Goal: Task Accomplishment & Management: Complete application form

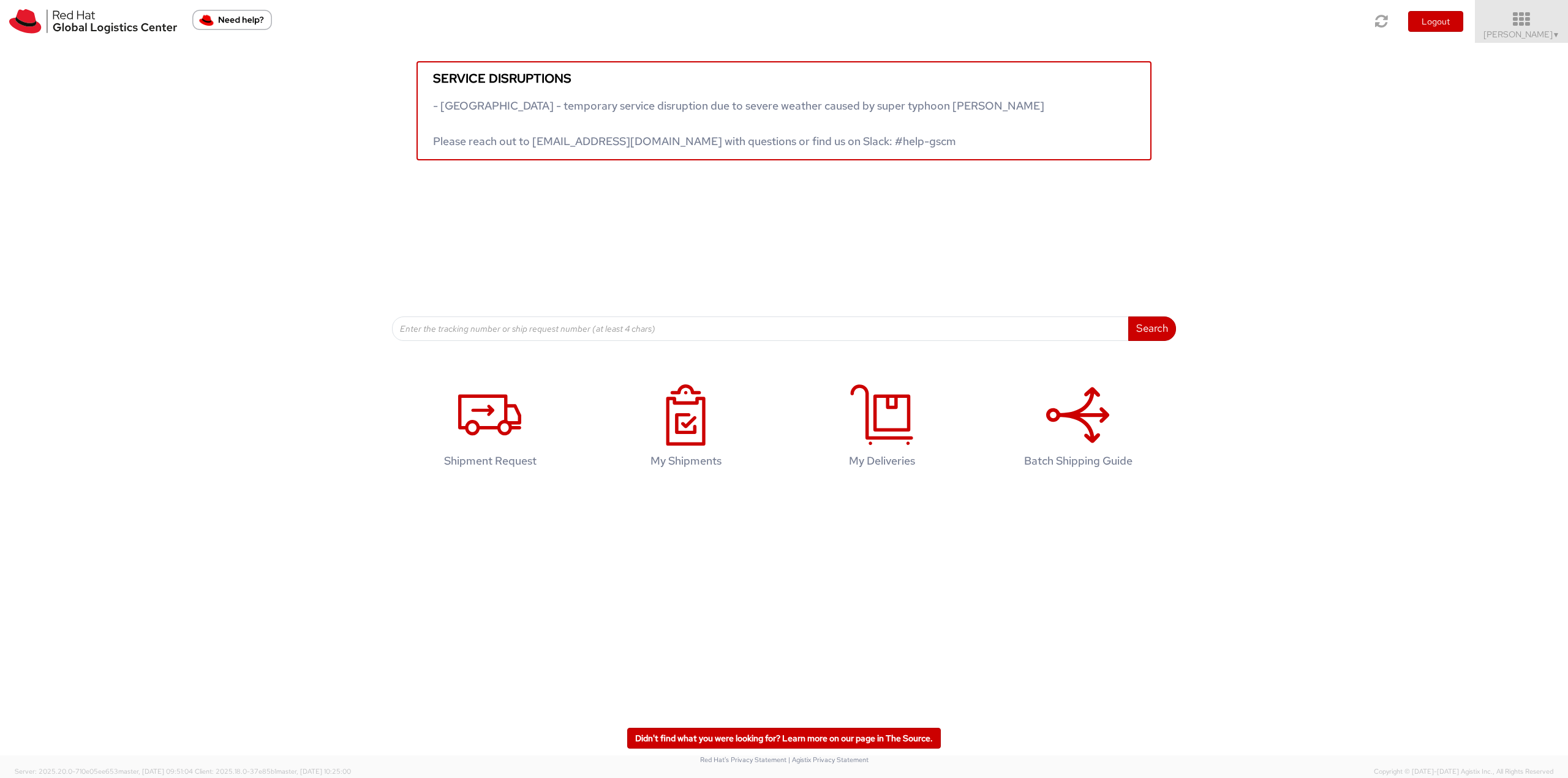
click at [1509, 31] on span "[PERSON_NAME] ▼" at bounding box center [1521, 34] width 76 height 11
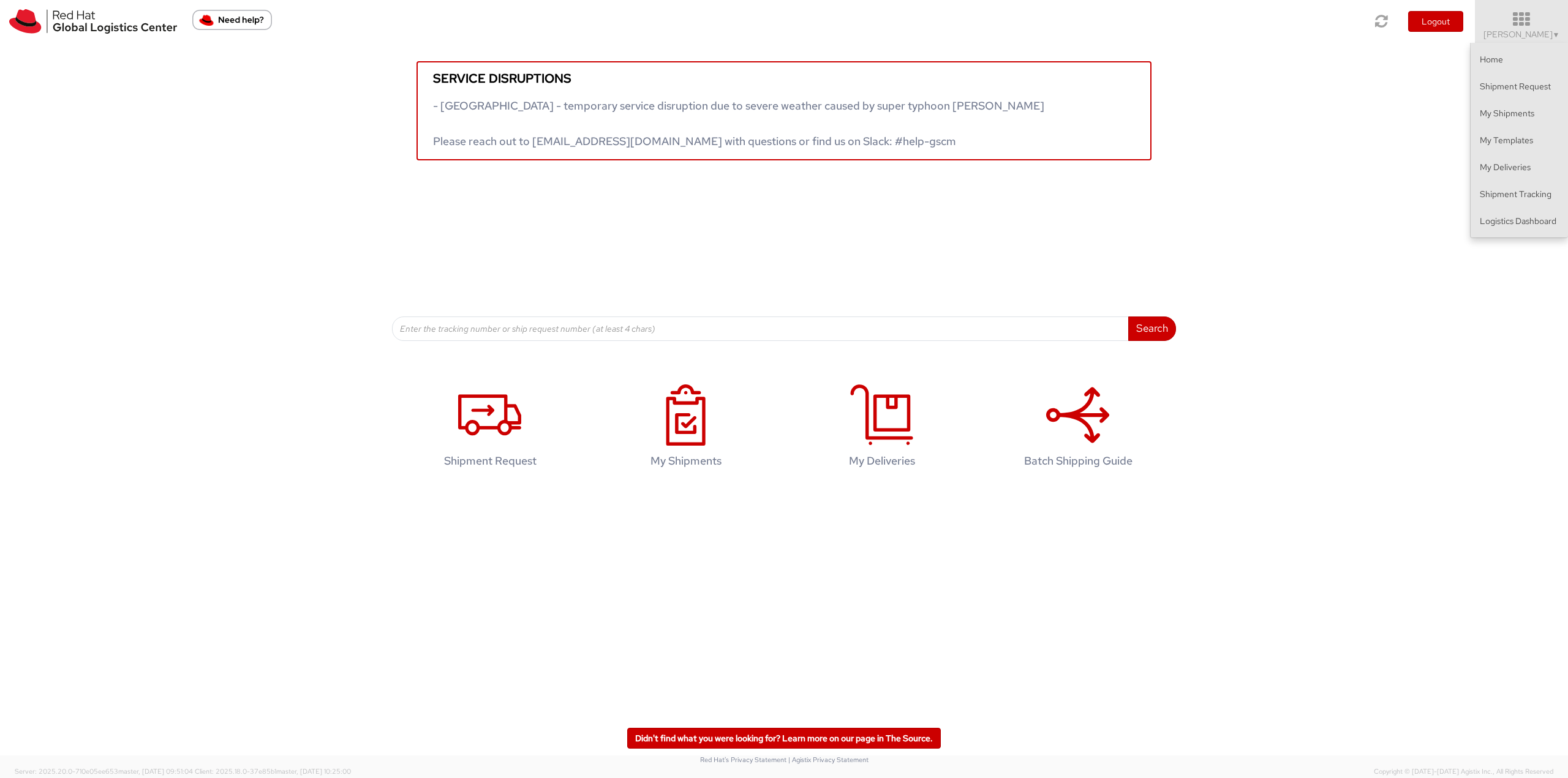
click at [130, 406] on div "Shipment Request My Shipments My Deliveries Batch Shipping Guide" at bounding box center [784, 432] width 1550 height 120
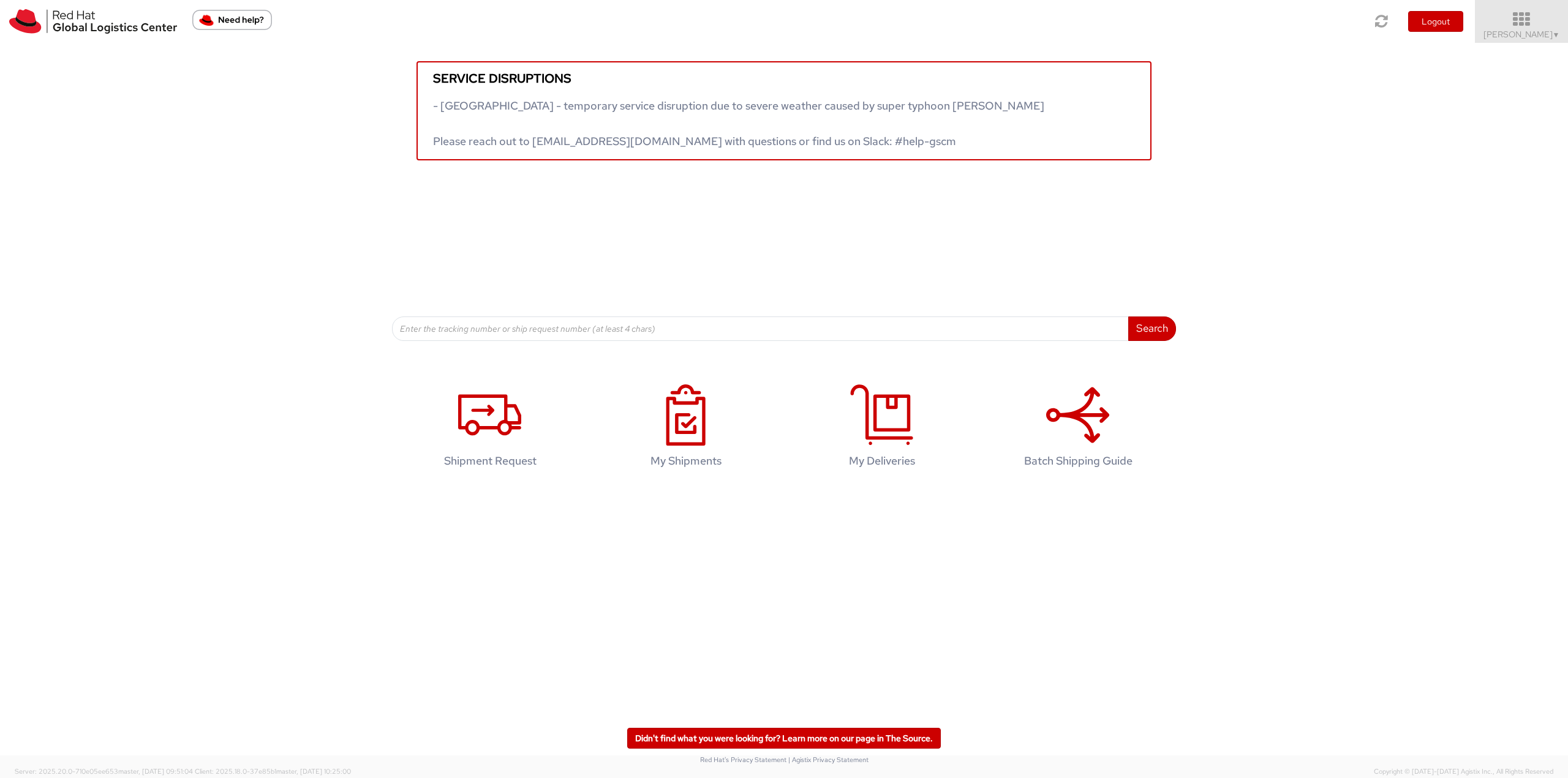
click at [1553, 36] on span "▼" at bounding box center [1556, 34] width 7 height 9
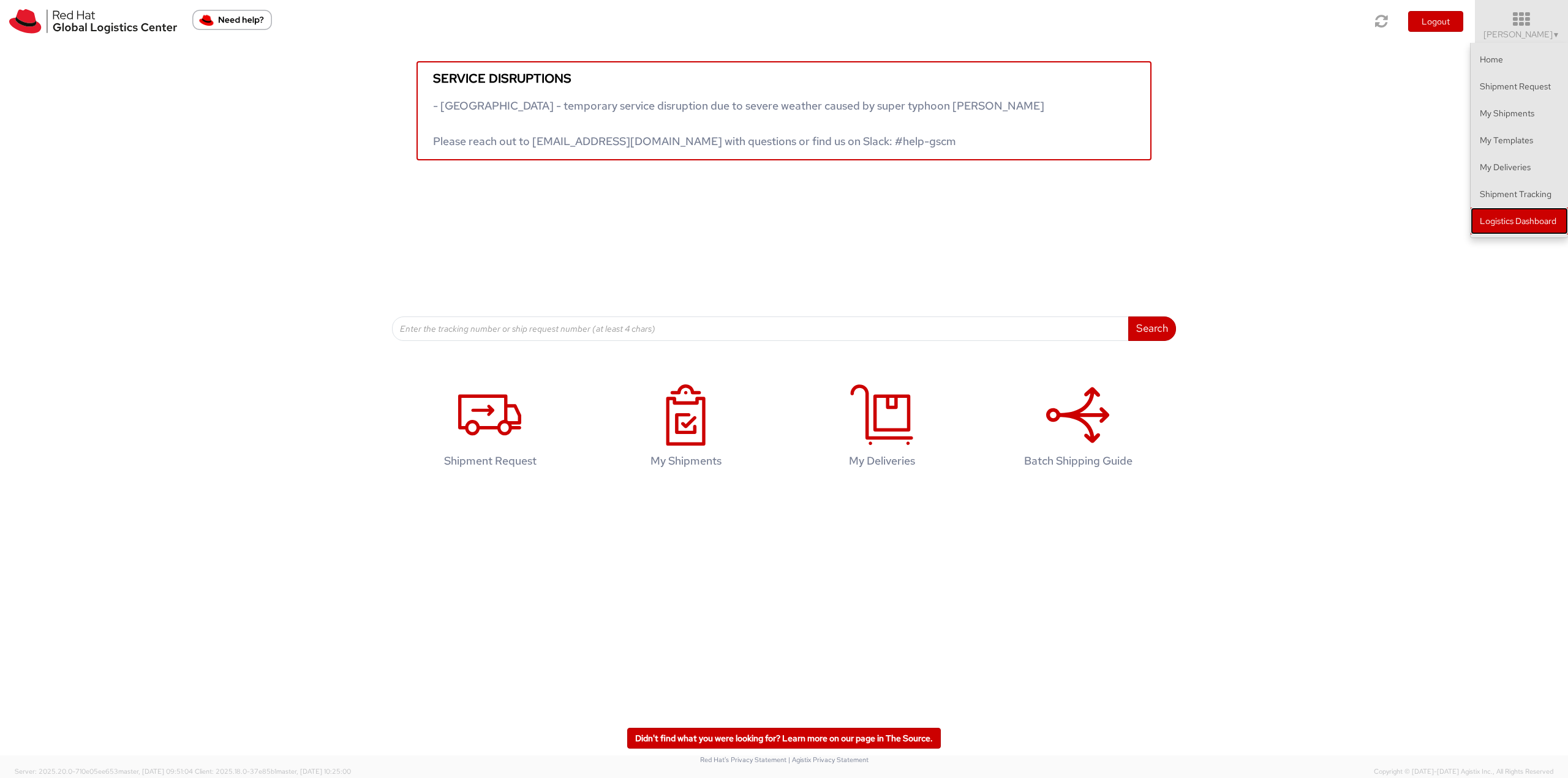
click at [1521, 232] on link "Logistics Dashboard" at bounding box center [1519, 221] width 97 height 27
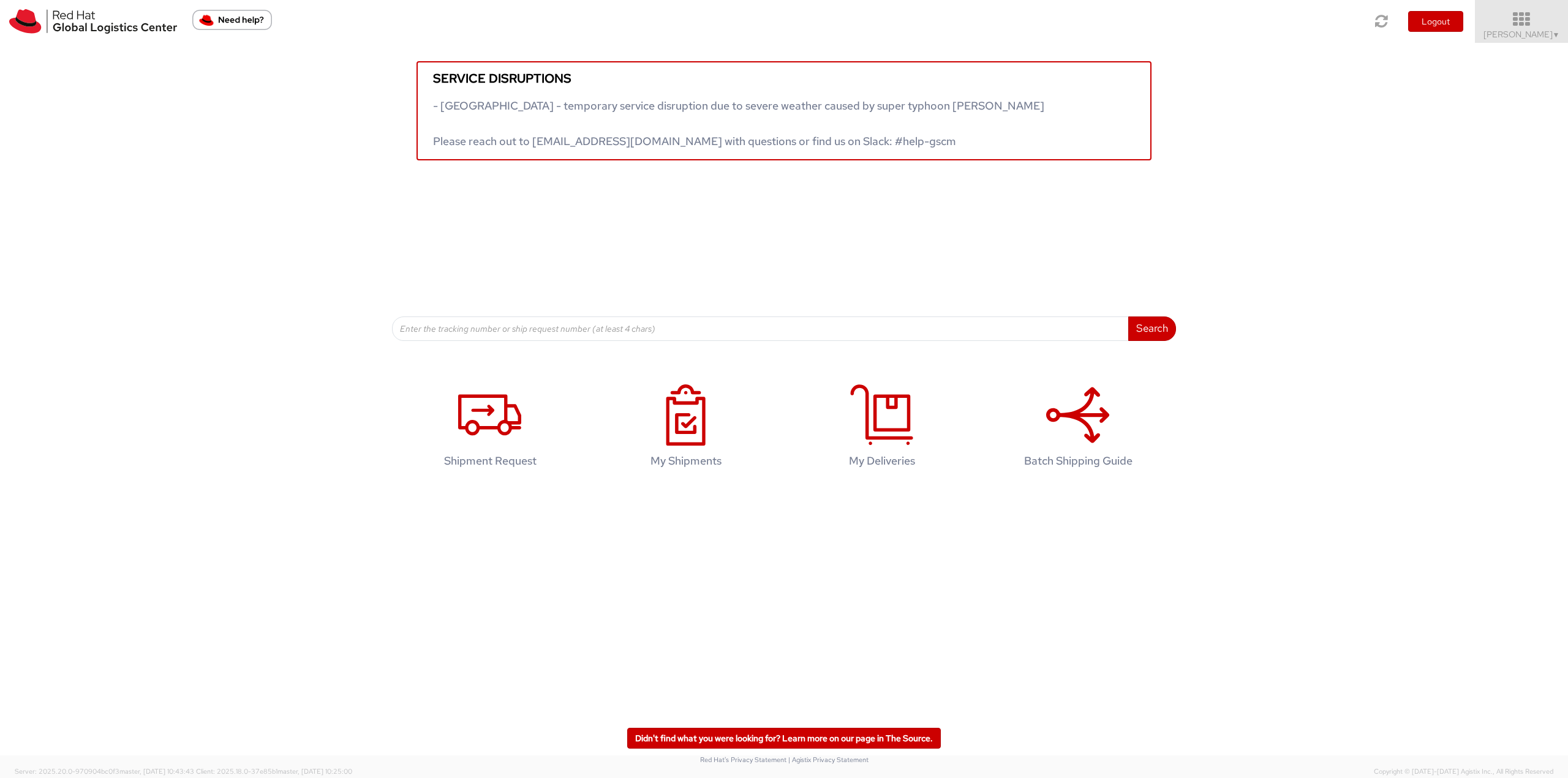
click at [1523, 20] on icon at bounding box center [1521, 19] width 108 height 17
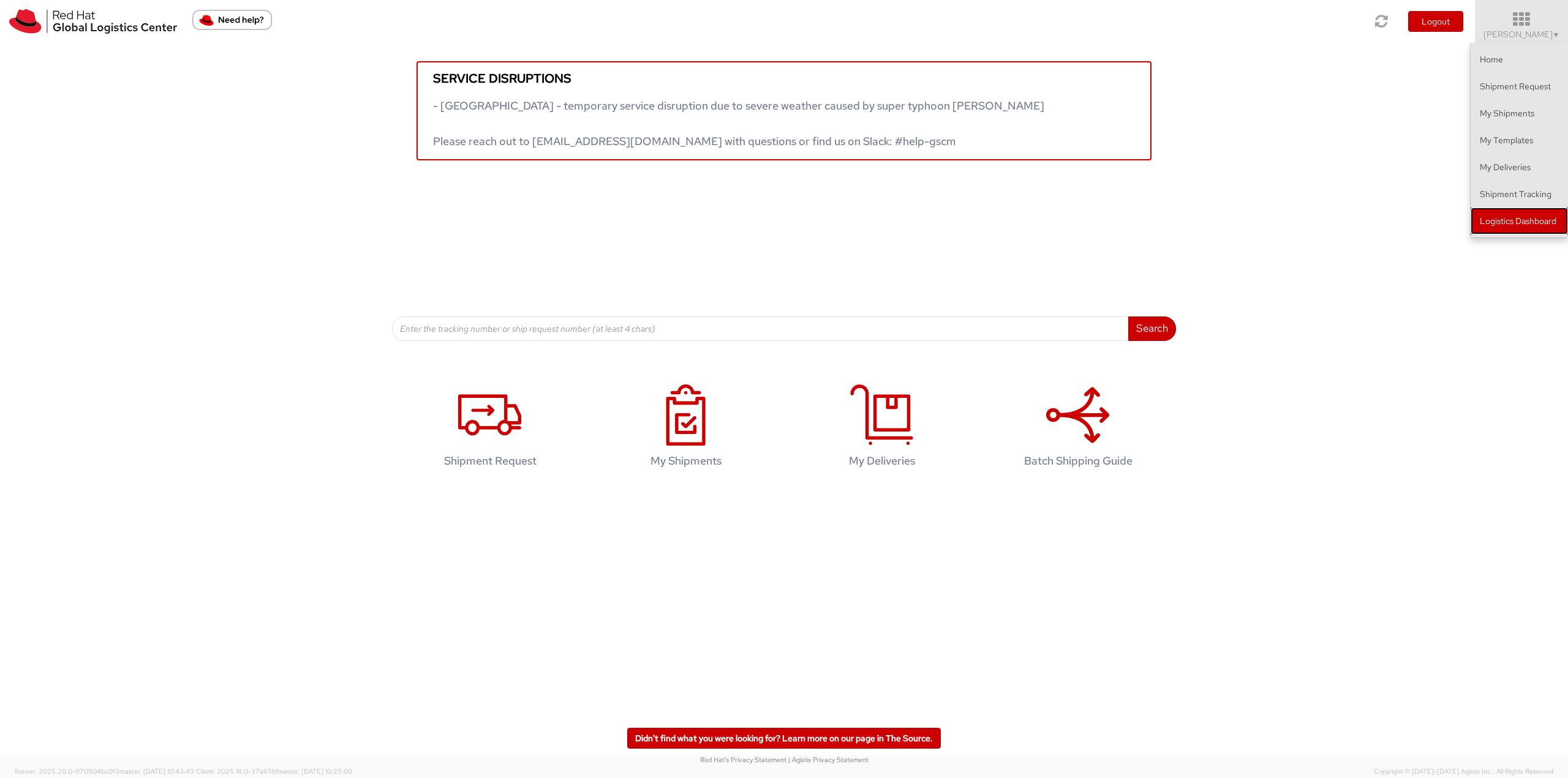
click at [1505, 210] on link "Logistics Dashboard" at bounding box center [1519, 221] width 97 height 27
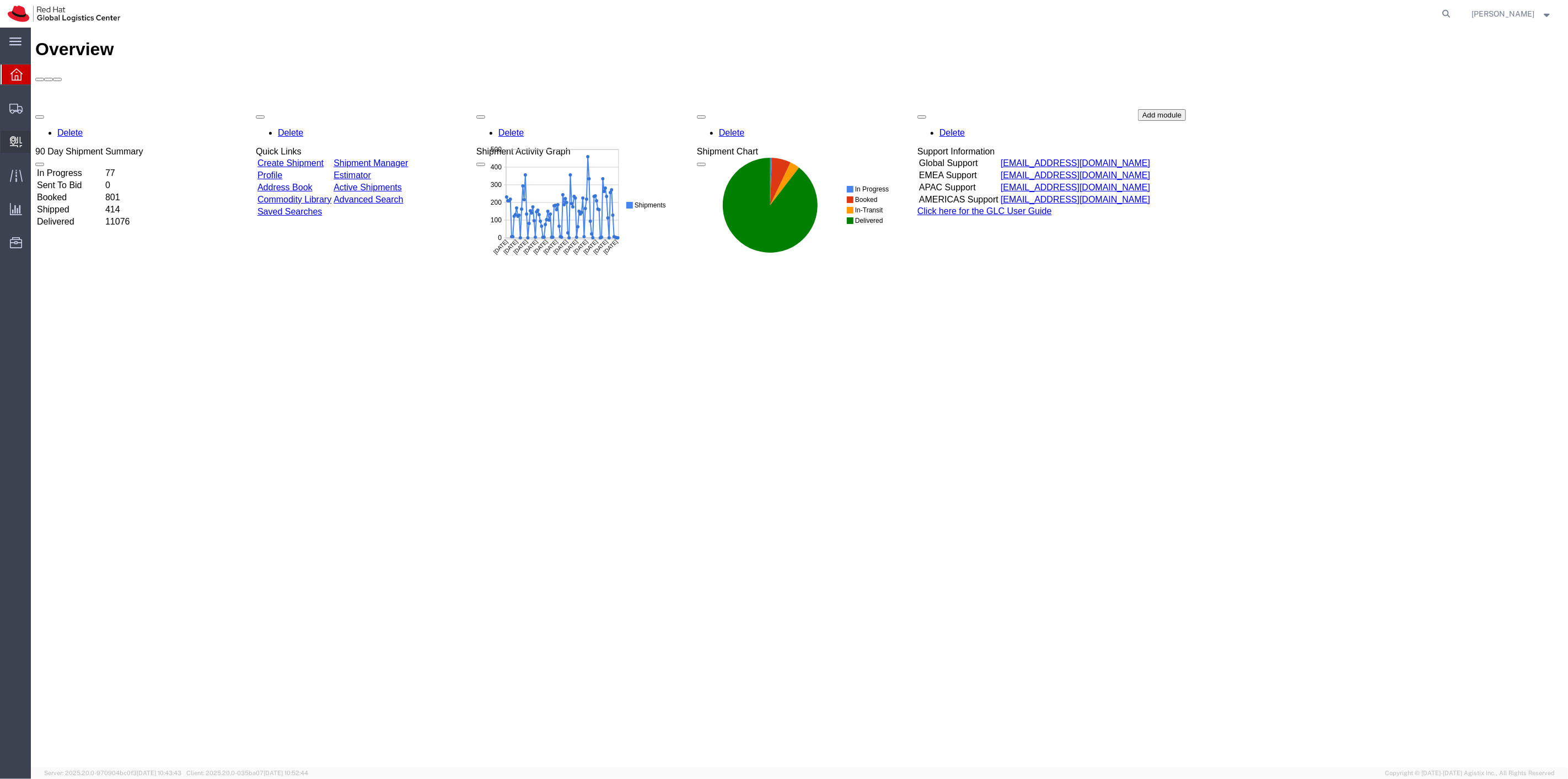
click at [0, 0] on span "Create Delivery" at bounding box center [0, 0] width 0 height 0
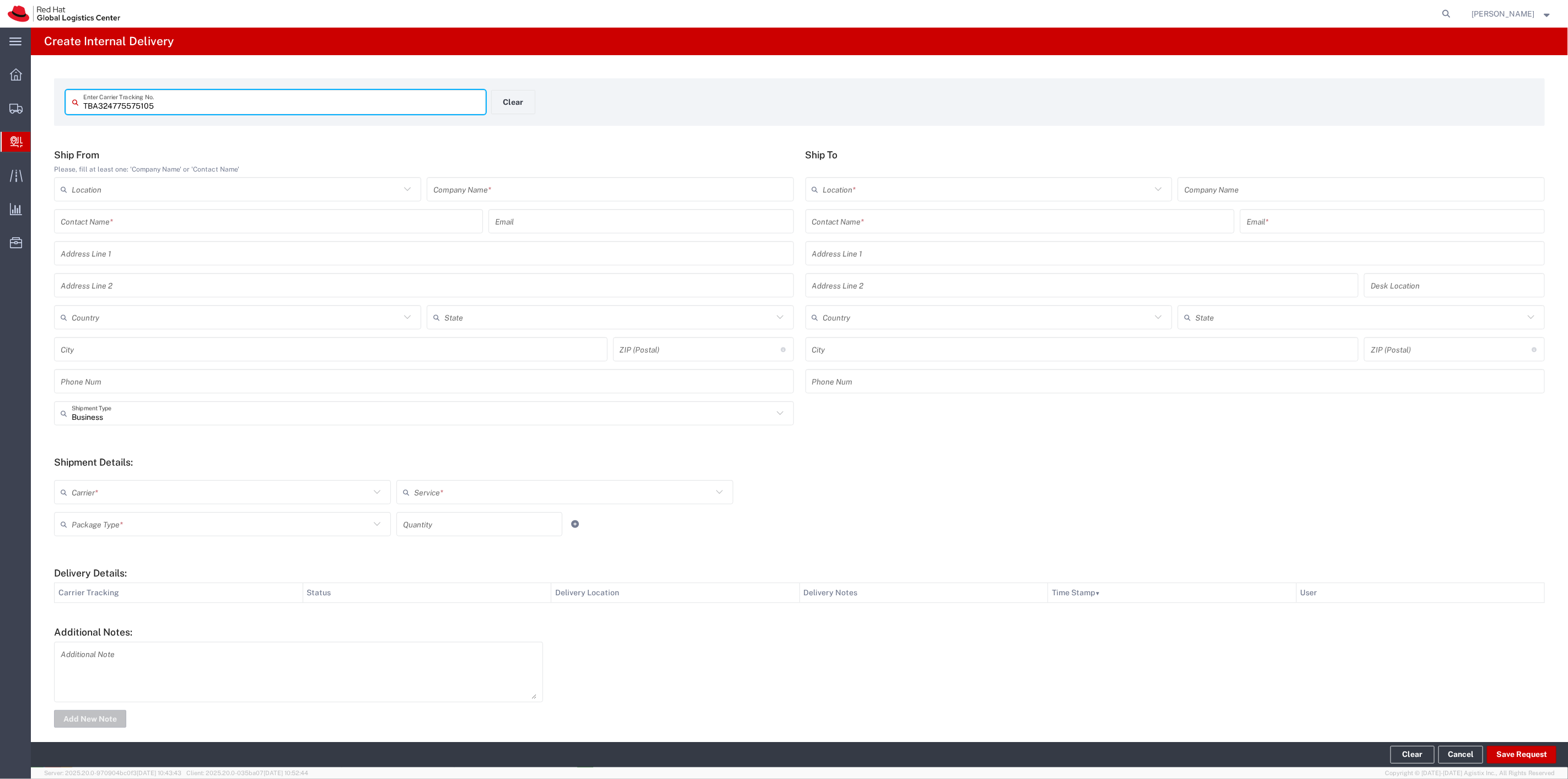
type input "TBA324775575105"
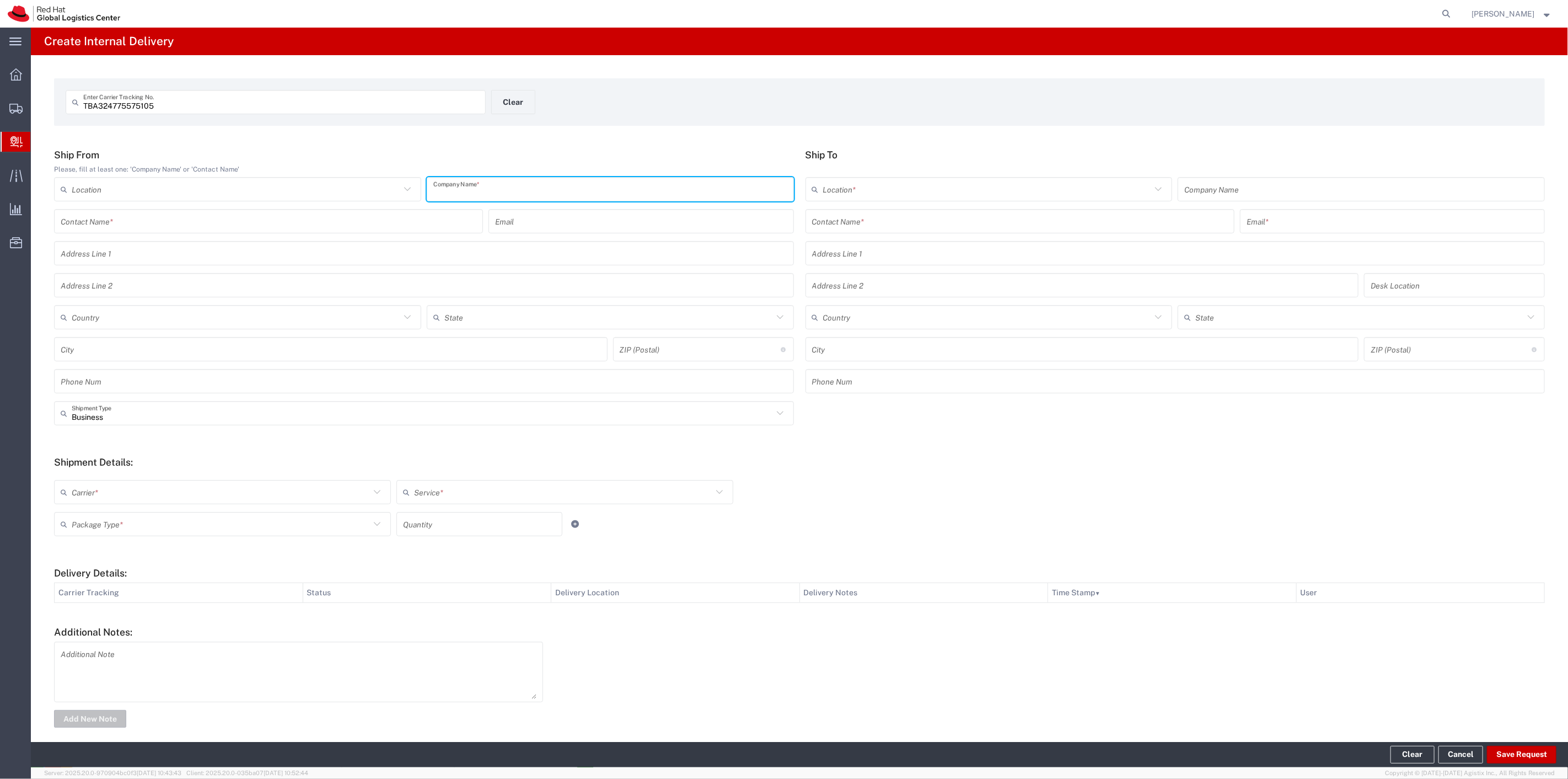
click at [566, 197] on input "text" at bounding box center [611, 189] width 354 height 19
type input "a"
type input "AMAZON"
click at [142, 322] on input "text" at bounding box center [236, 317] width 329 height 19
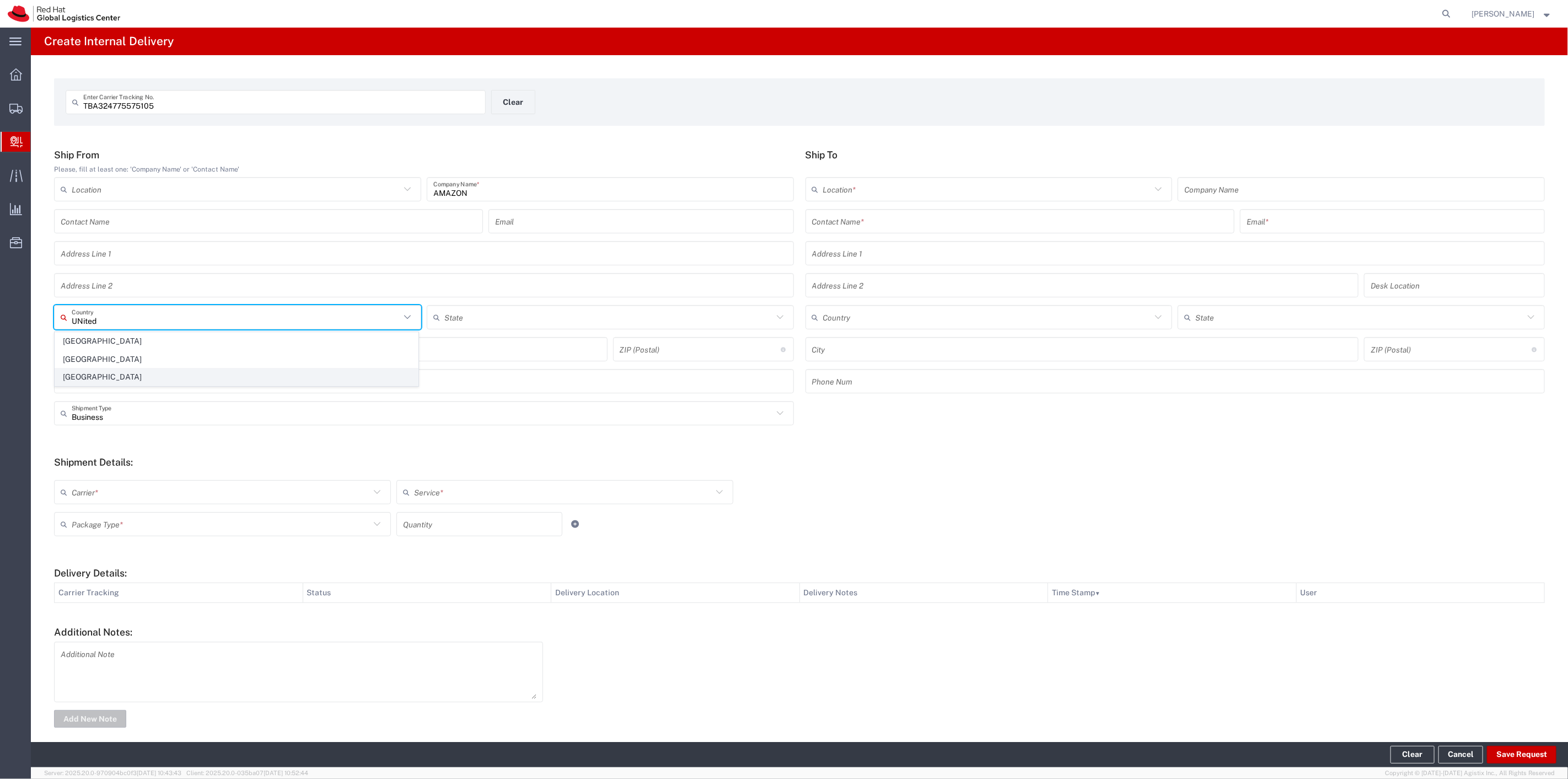
click at [91, 374] on span "United States" at bounding box center [237, 377] width 363 height 17
type input "United States"
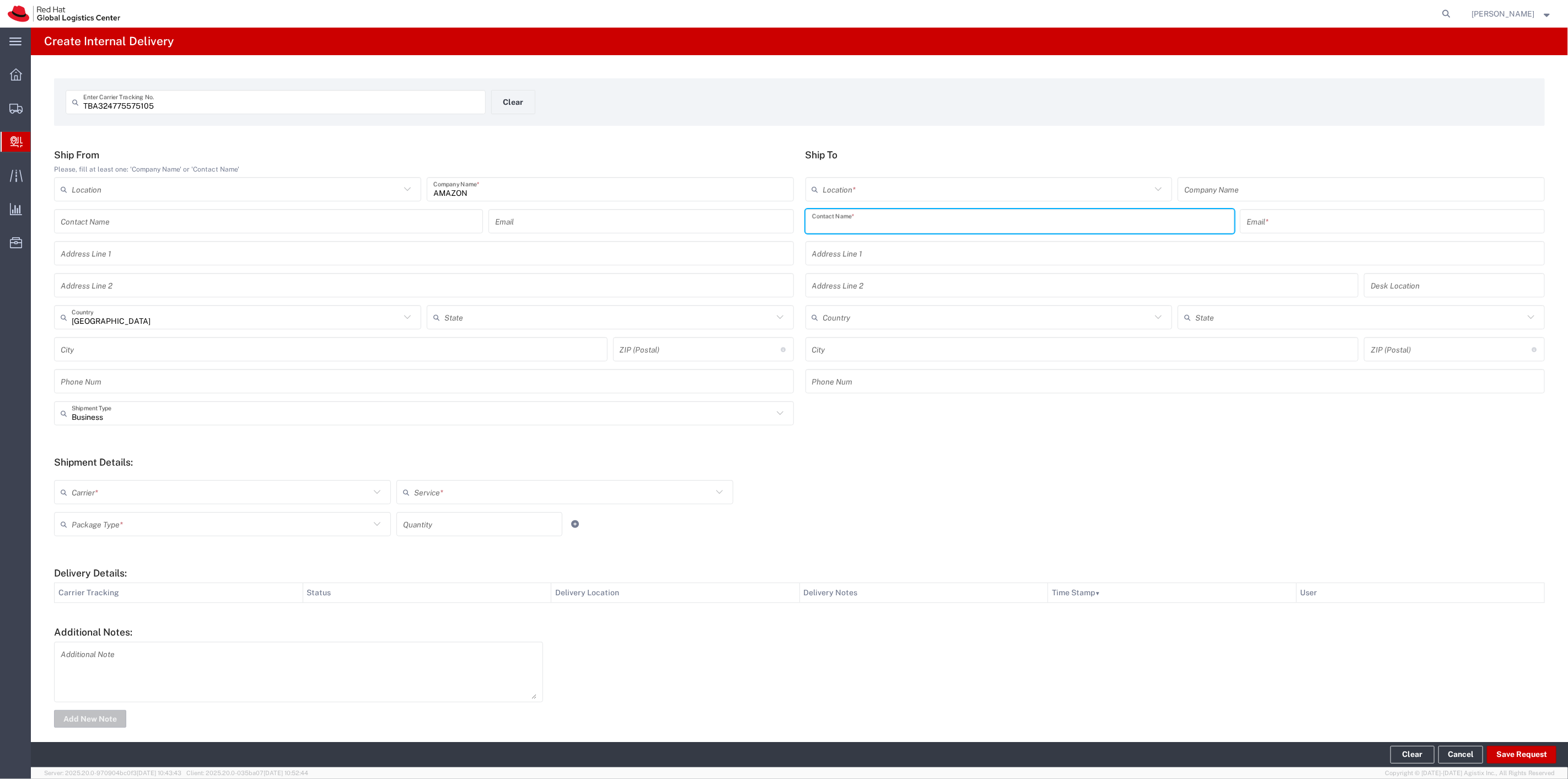
click at [890, 227] on input "text" at bounding box center [1020, 222] width 416 height 19
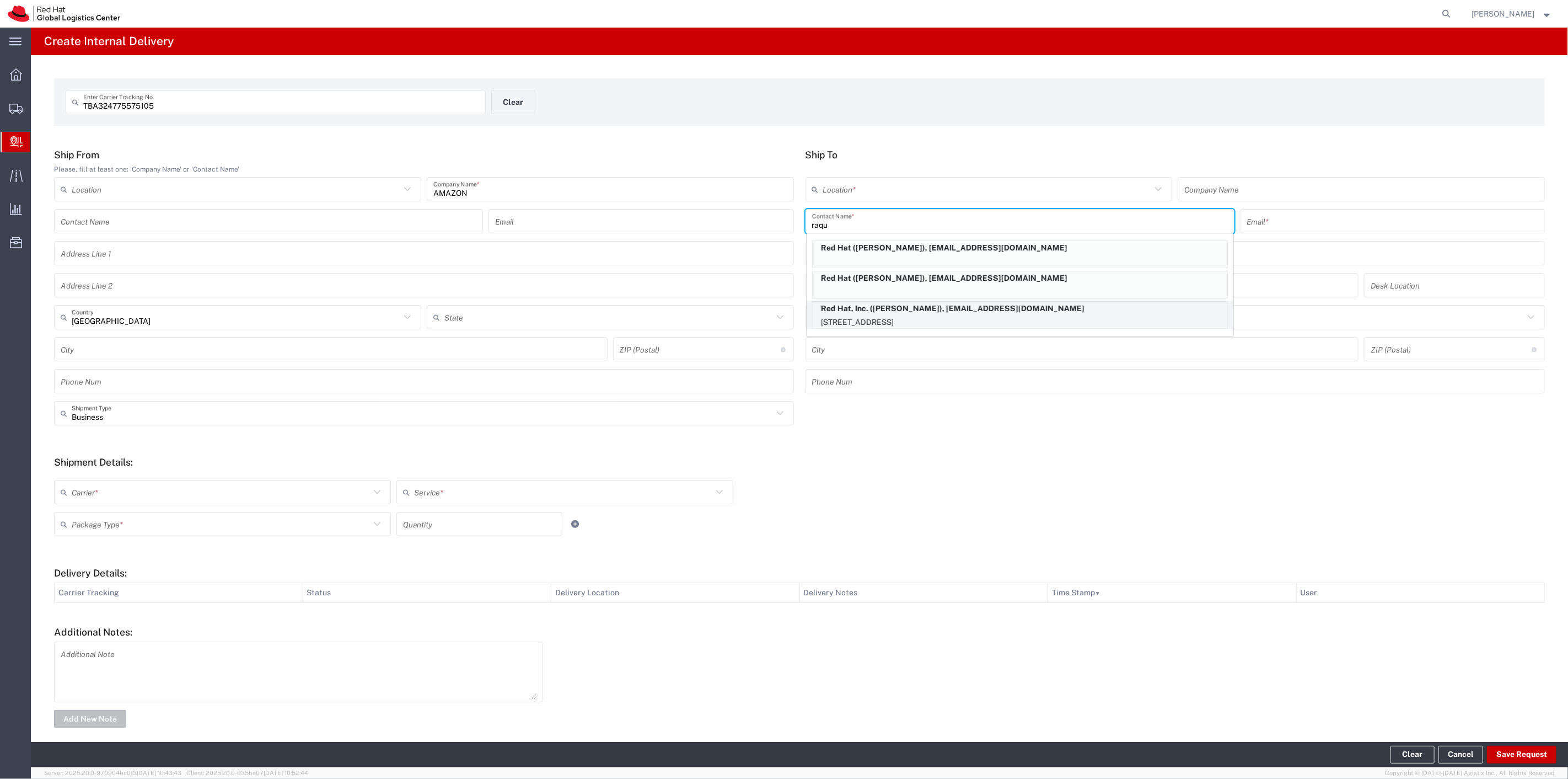
type input "raqu"
click at [934, 309] on p "Red Hat, Inc. (Raquel Ledbetter), rreyes@redhat.com" at bounding box center [1020, 308] width 415 height 14
type input "RH - Raleigh"
type input "Red Hat, Inc."
type input "Raquel Ledbetter"
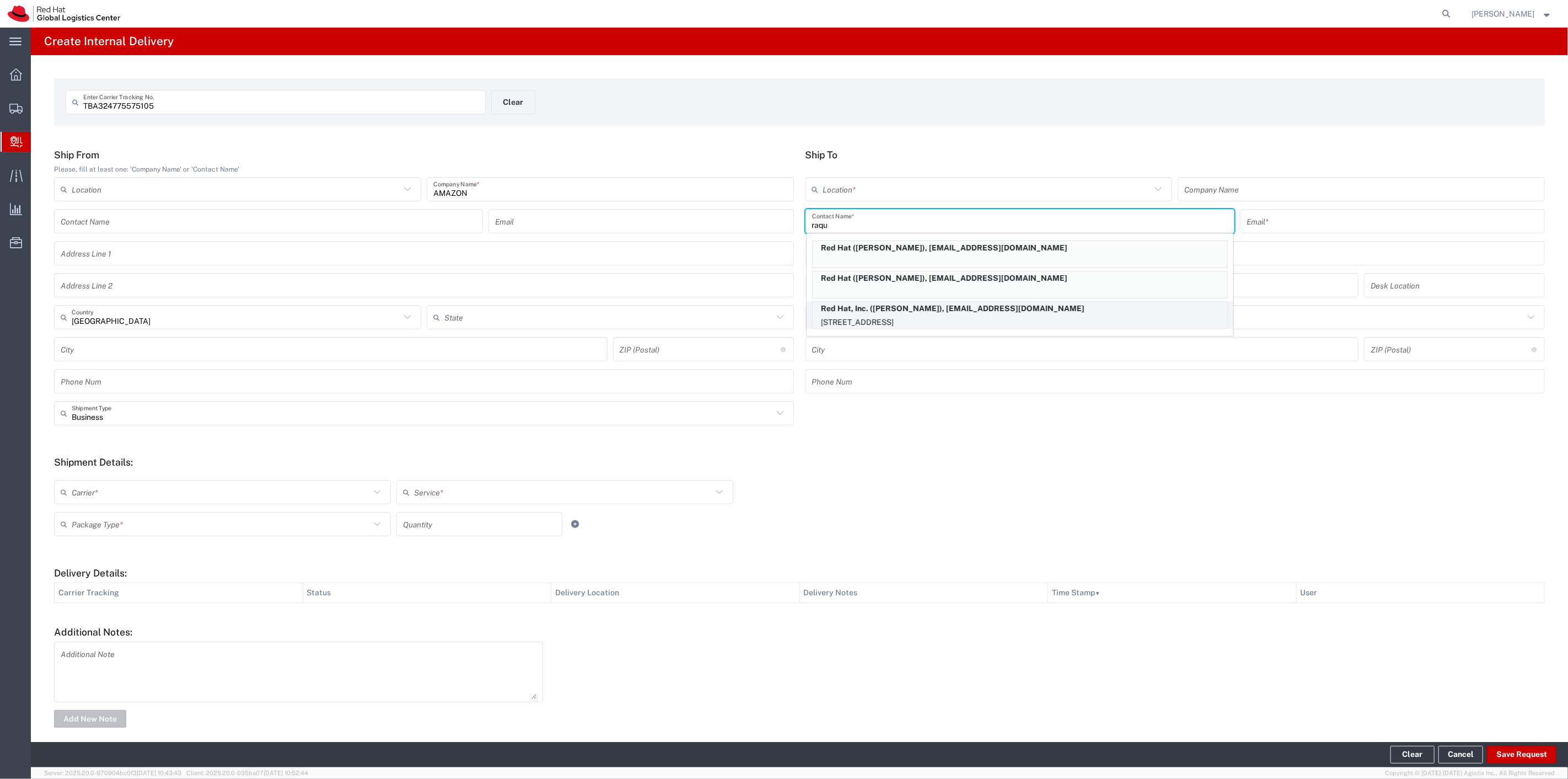
type input "rreyes@redhat.com"
type input "100 East Davie Street"
type input "19S361"
type input "United States"
type input "RALEIGH"
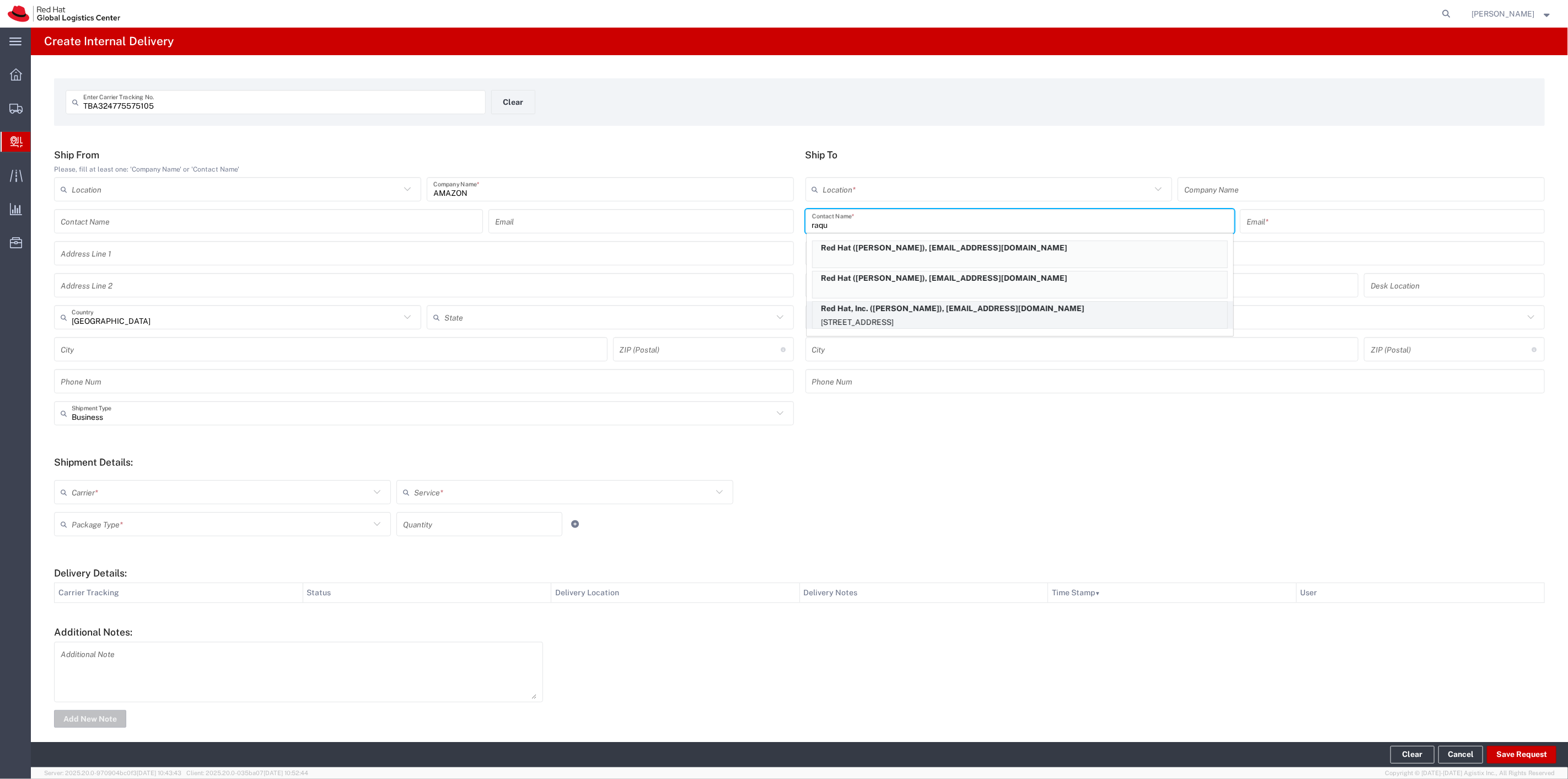
type input "27601"
type input "19196478534"
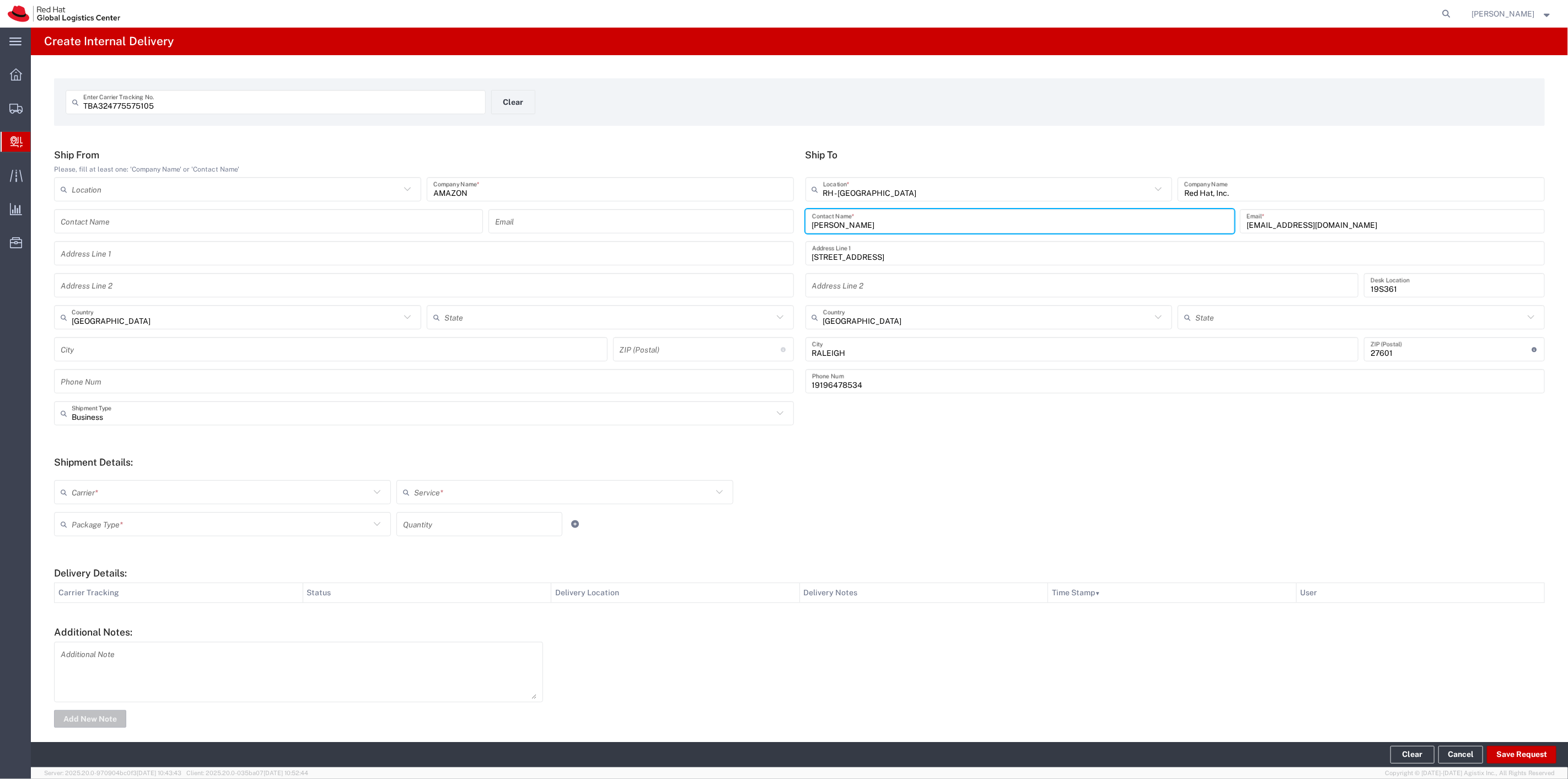
type input "North Carolina"
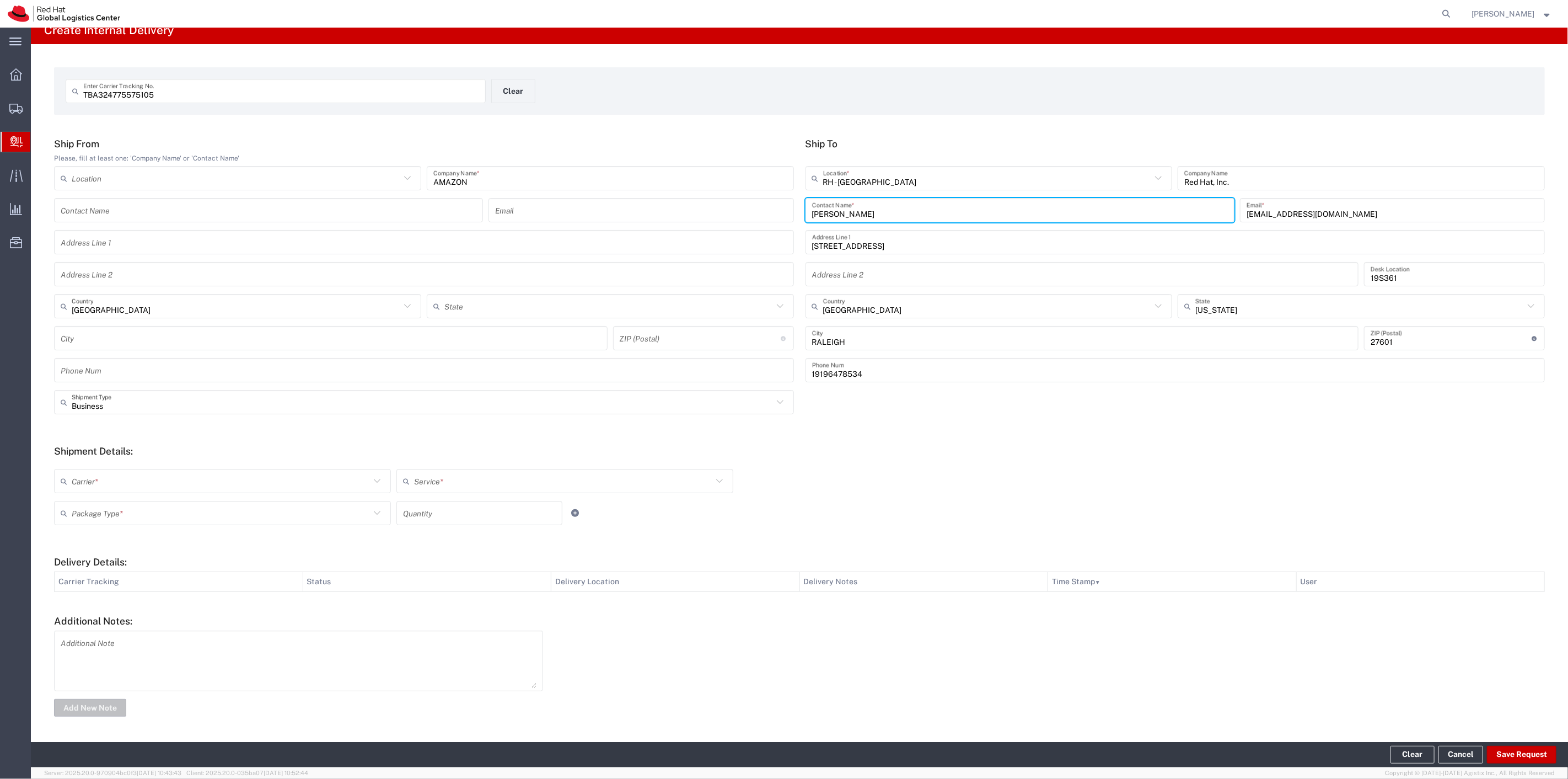
click at [109, 477] on input "text" at bounding box center [221, 481] width 298 height 19
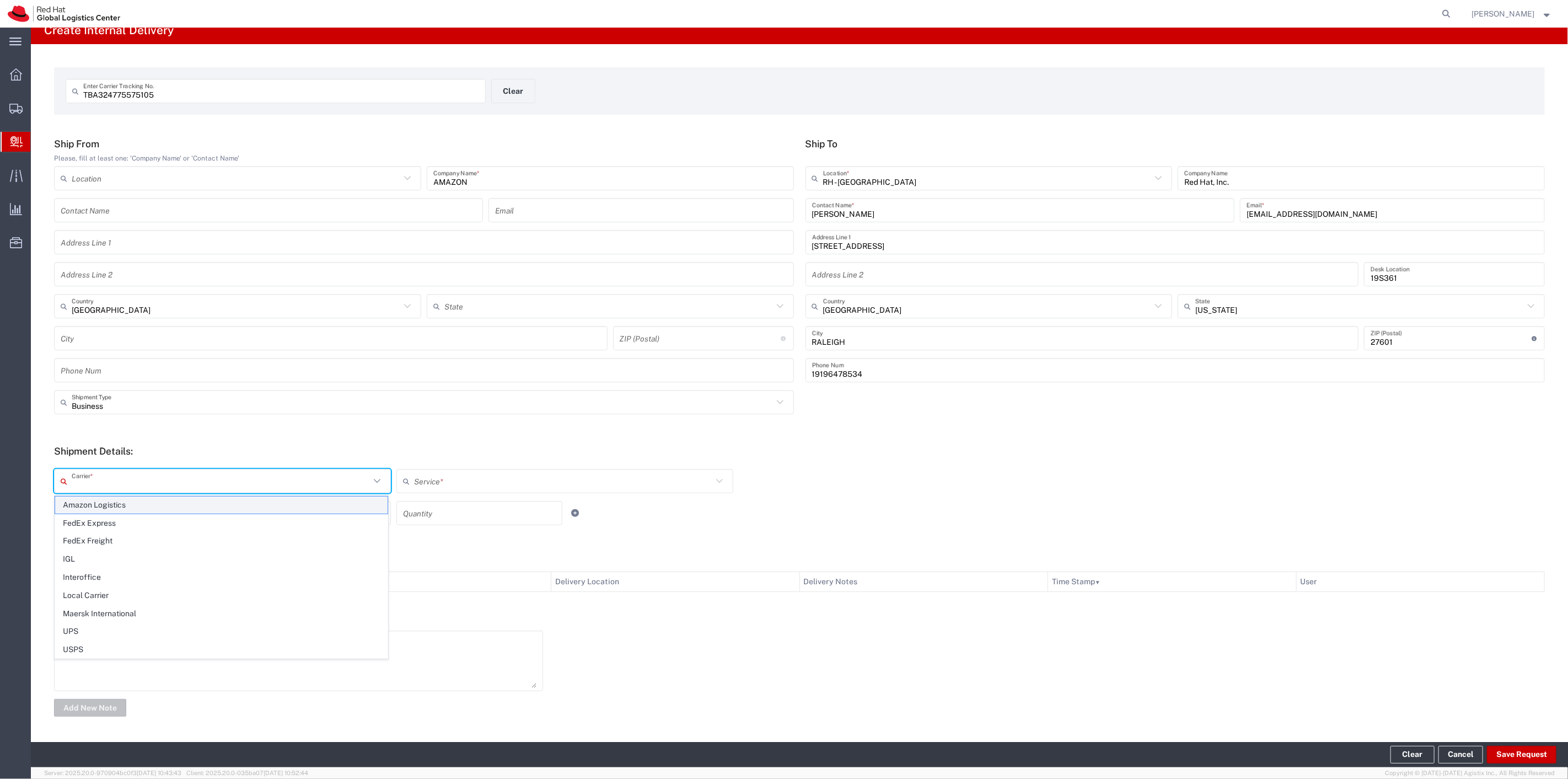
click at [95, 504] on span "Amazon Logistics" at bounding box center [222, 505] width 332 height 17
type input "Amazon Logistics"
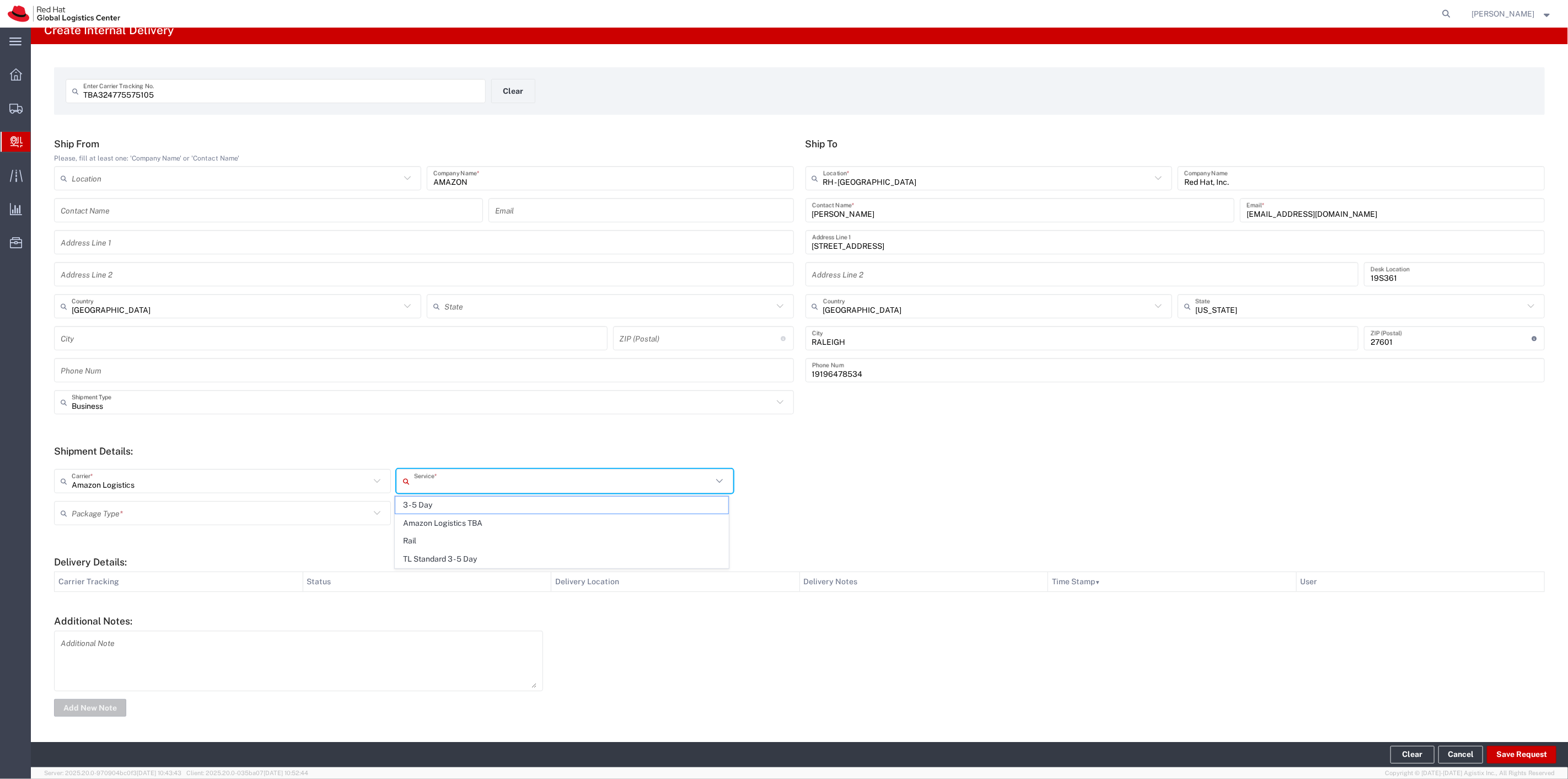
click at [436, 481] on input "text" at bounding box center [563, 481] width 298 height 19
click at [449, 523] on span "Amazon Logistics TBA" at bounding box center [561, 523] width 332 height 17
type input "Amazon Logistics TBA"
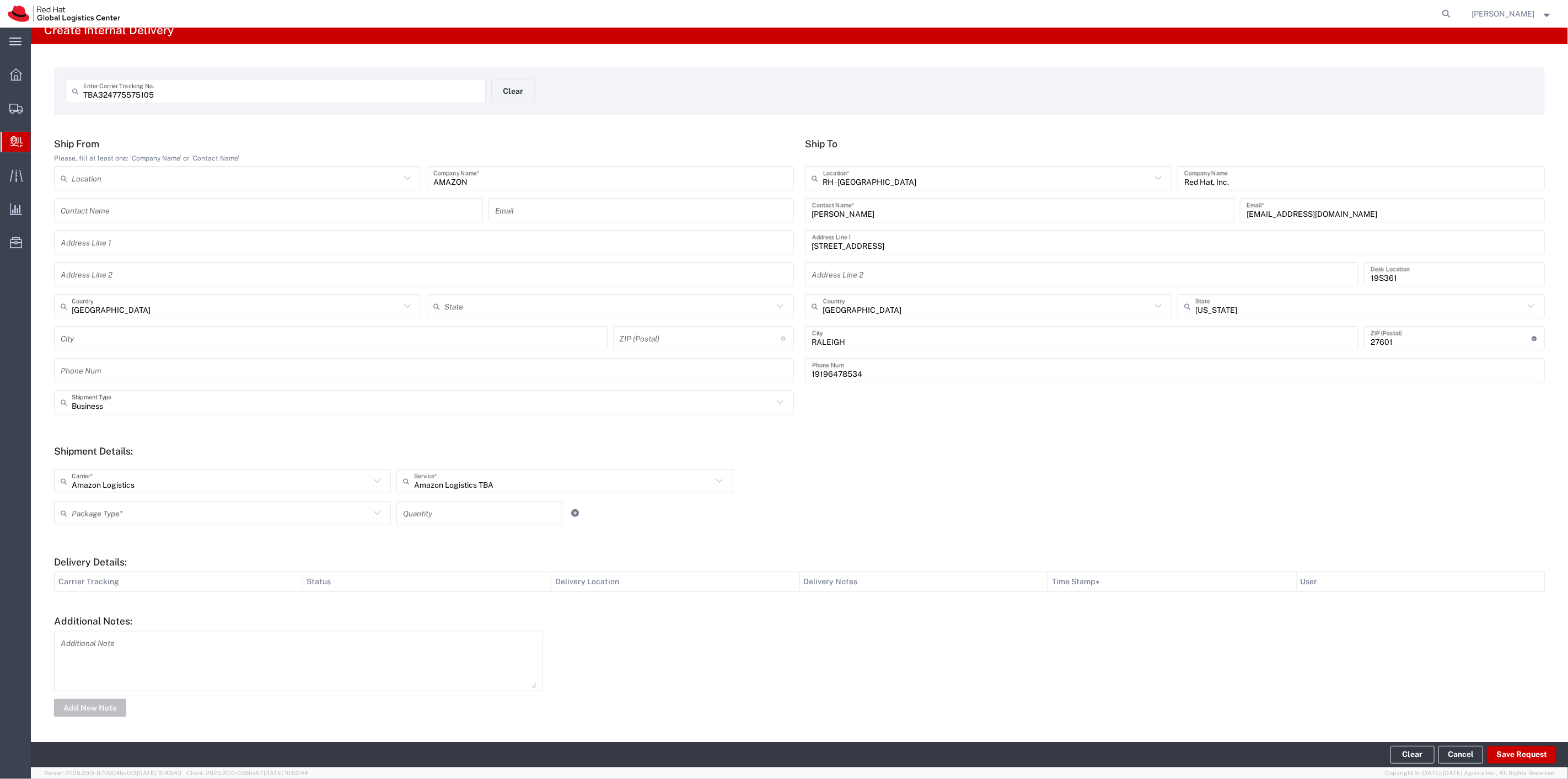
click at [276, 509] on input "text" at bounding box center [221, 513] width 298 height 19
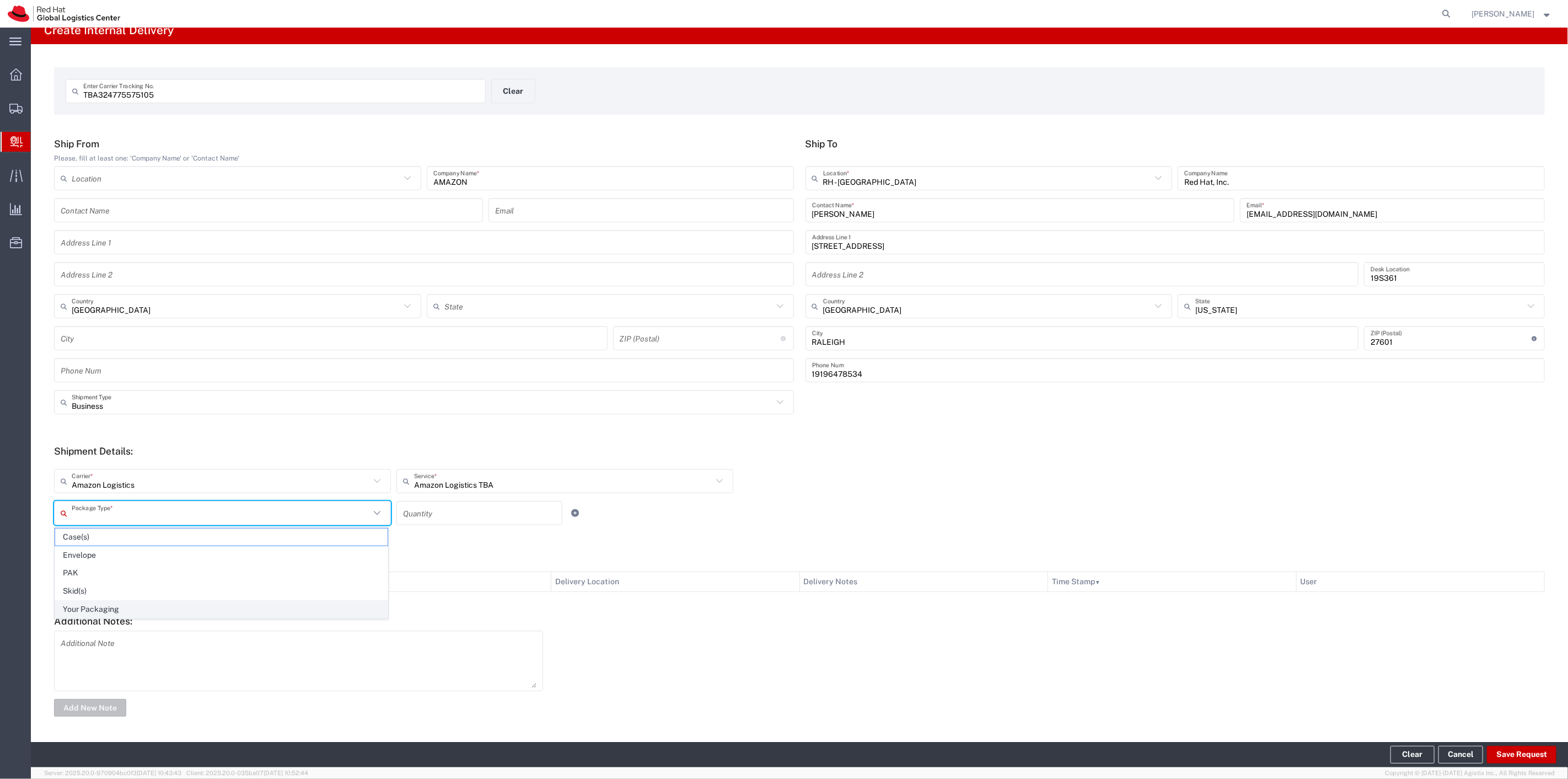
click at [80, 606] on span "Your Packaging" at bounding box center [222, 609] width 332 height 17
type input "Your Packaging"
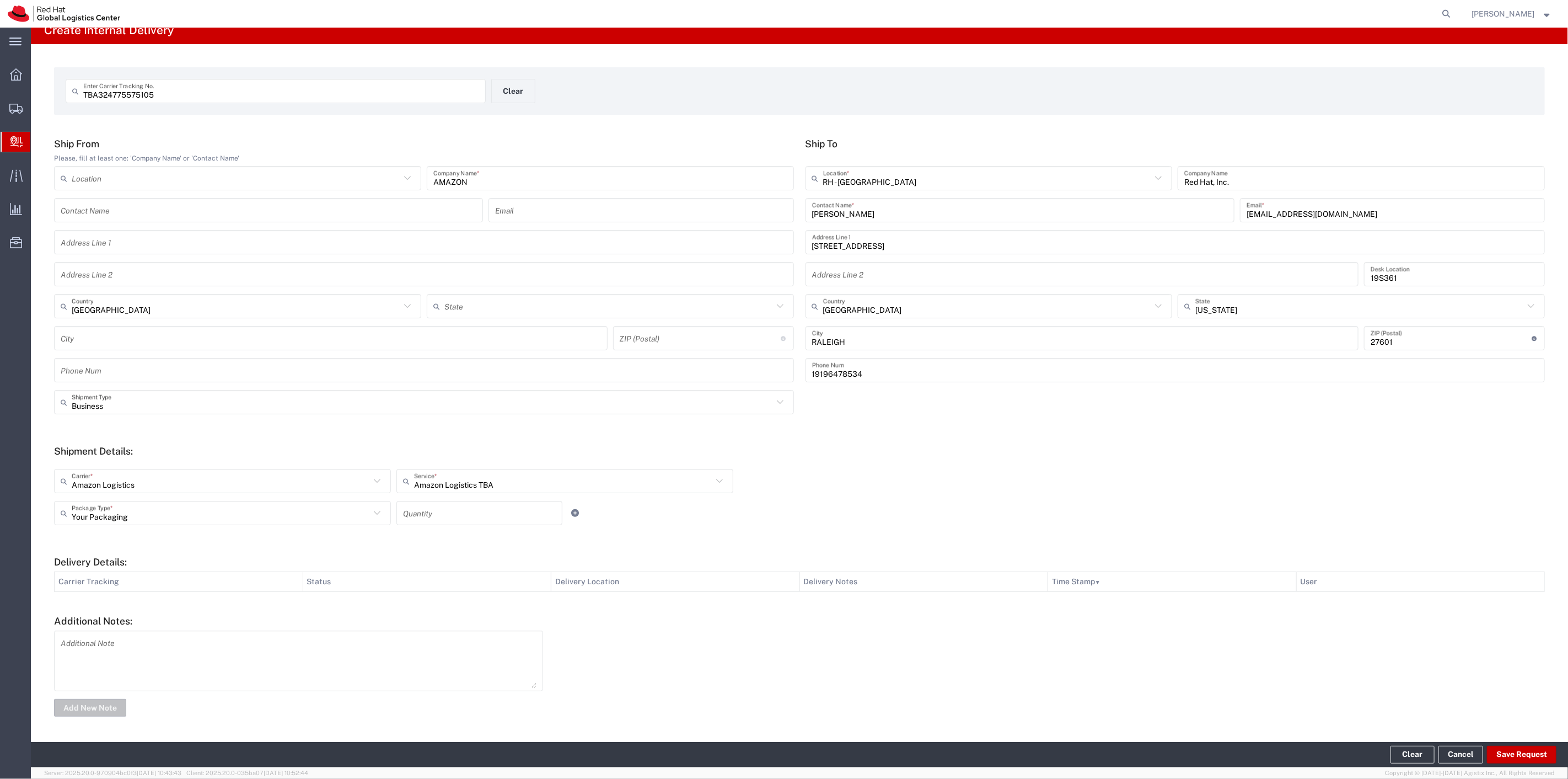
click at [427, 515] on input "number" at bounding box center [479, 513] width 153 height 19
type input "1"
click at [619, 512] on div at bounding box center [607, 513] width 85 height 24
click at [1527, 758] on button "Save Request" at bounding box center [1522, 755] width 69 height 18
type input "United States"
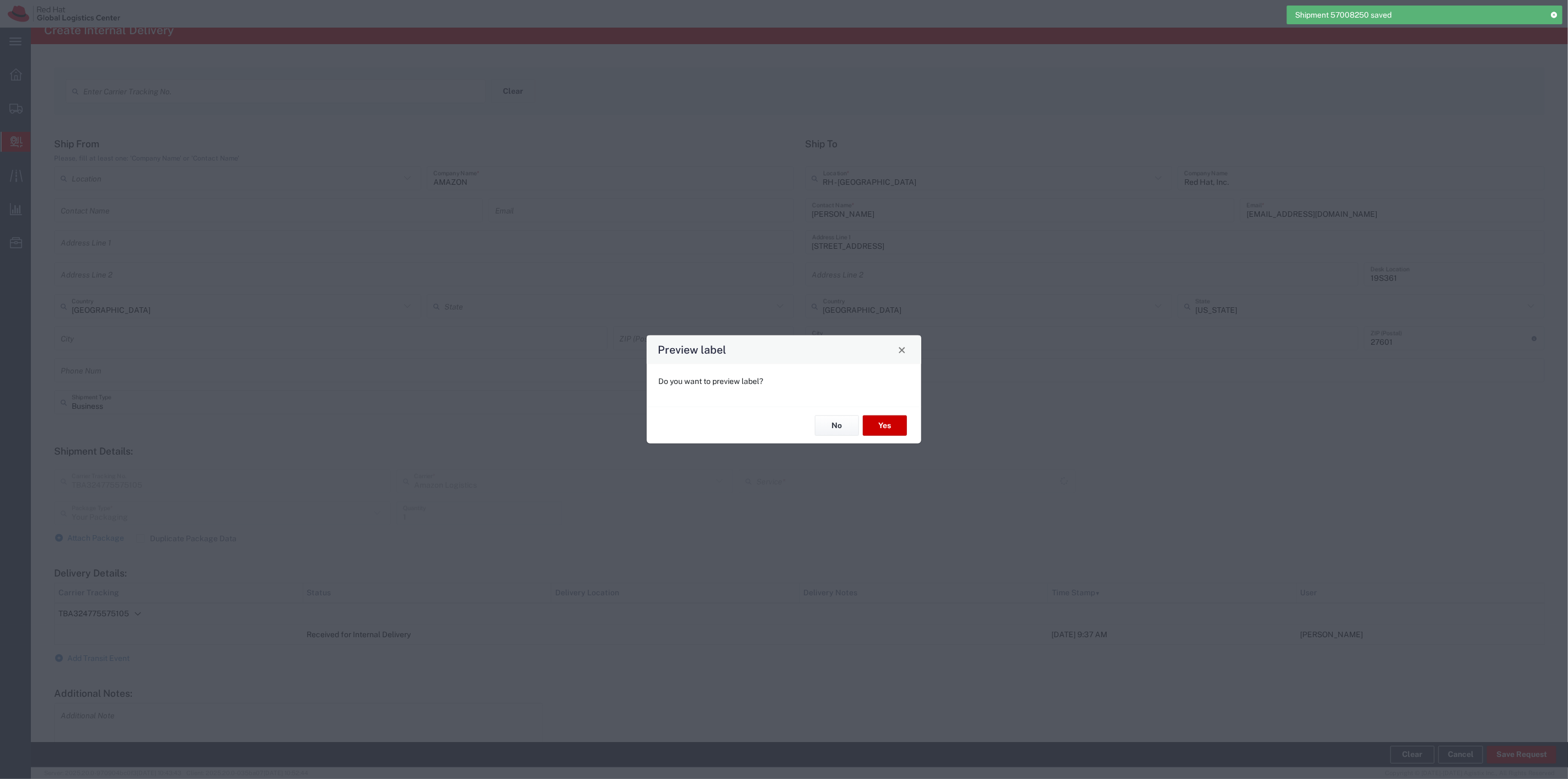
type input "Amazon Logistics TBA"
click at [838, 423] on button "No" at bounding box center [837, 426] width 44 height 21
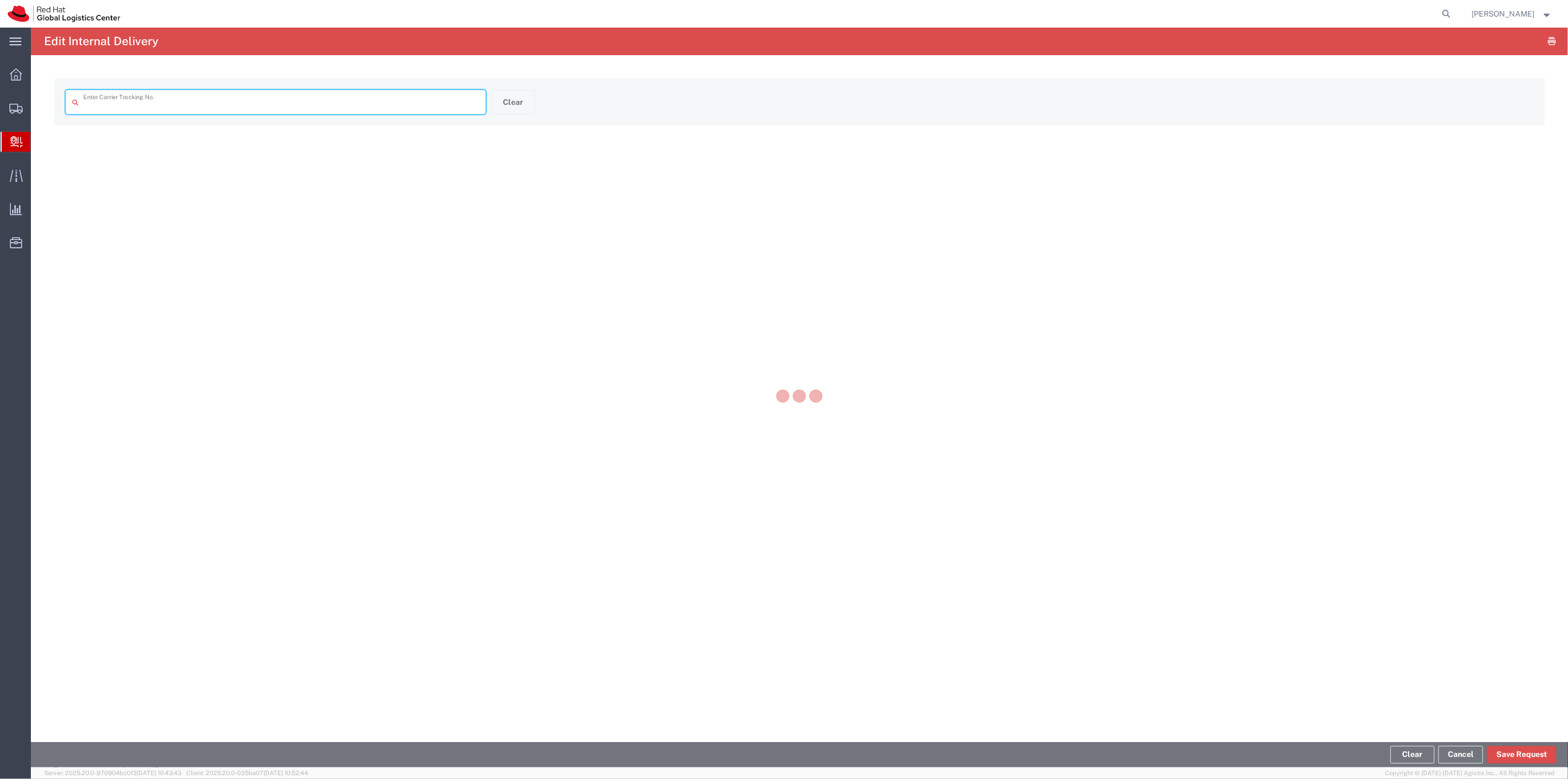
type input "TBA324775575105"
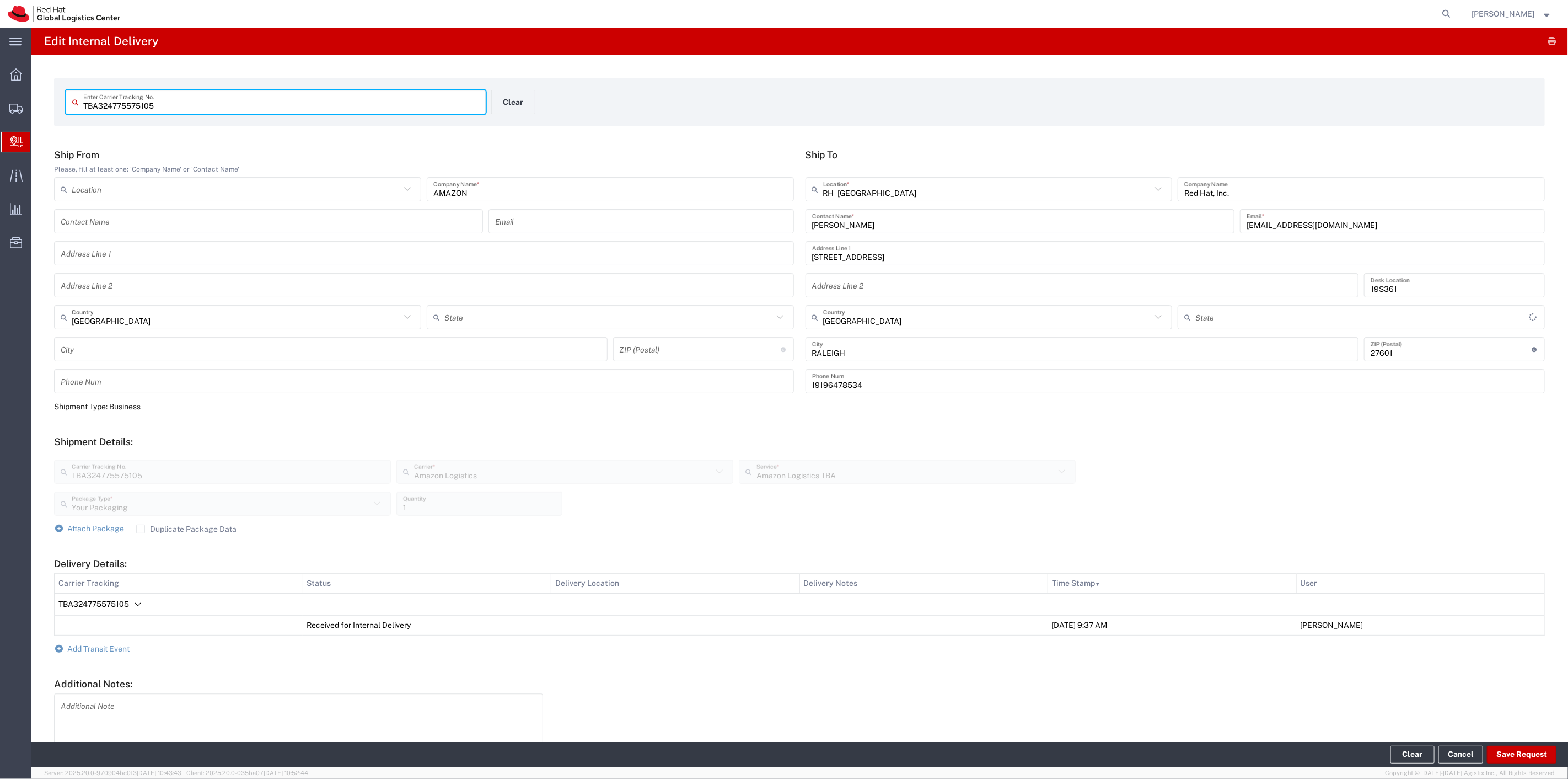
type input "North Carolina"
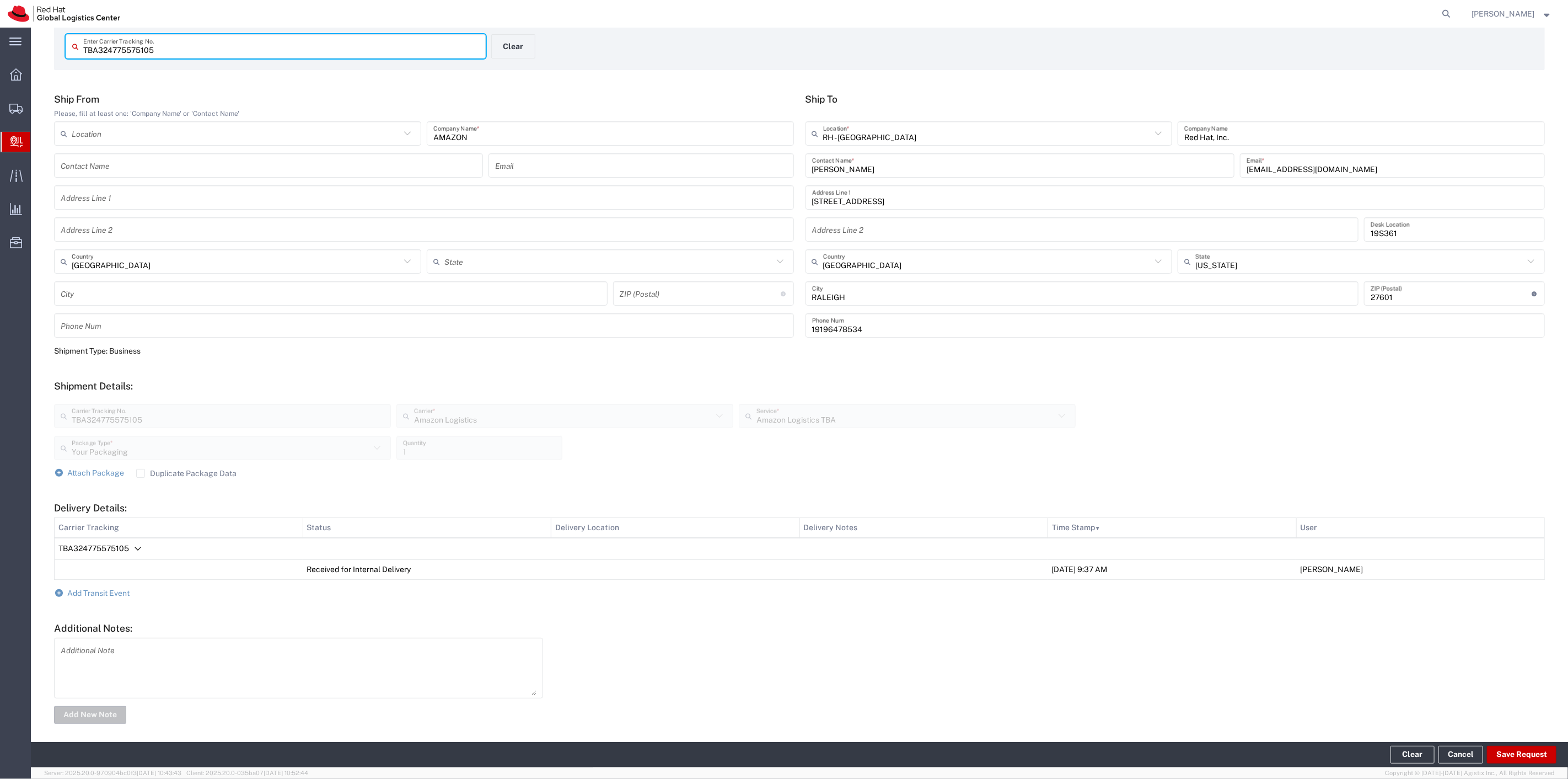
scroll to position [62, 0]
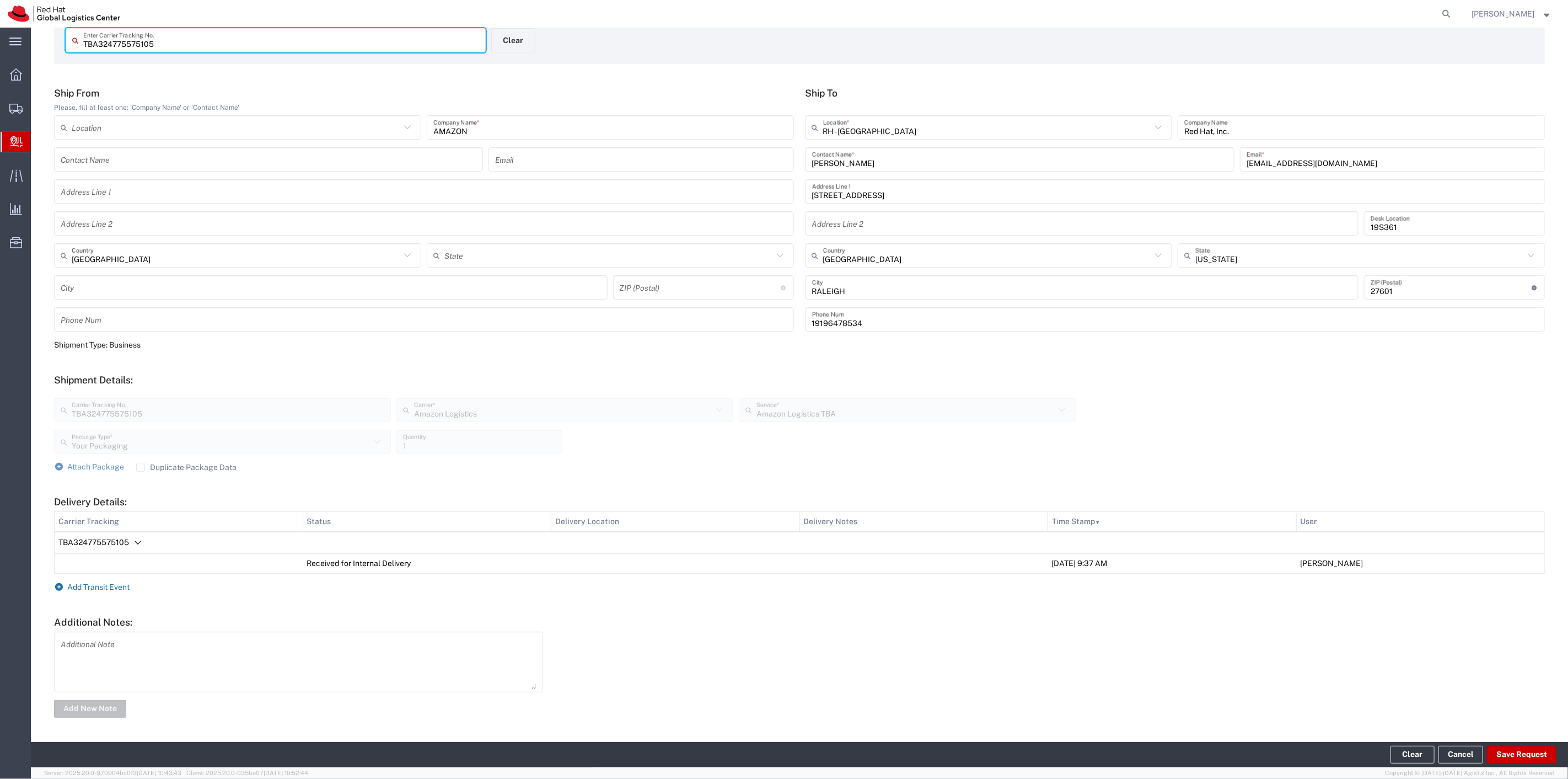
click at [100, 587] on span "Add Transit Event" at bounding box center [99, 587] width 62 height 9
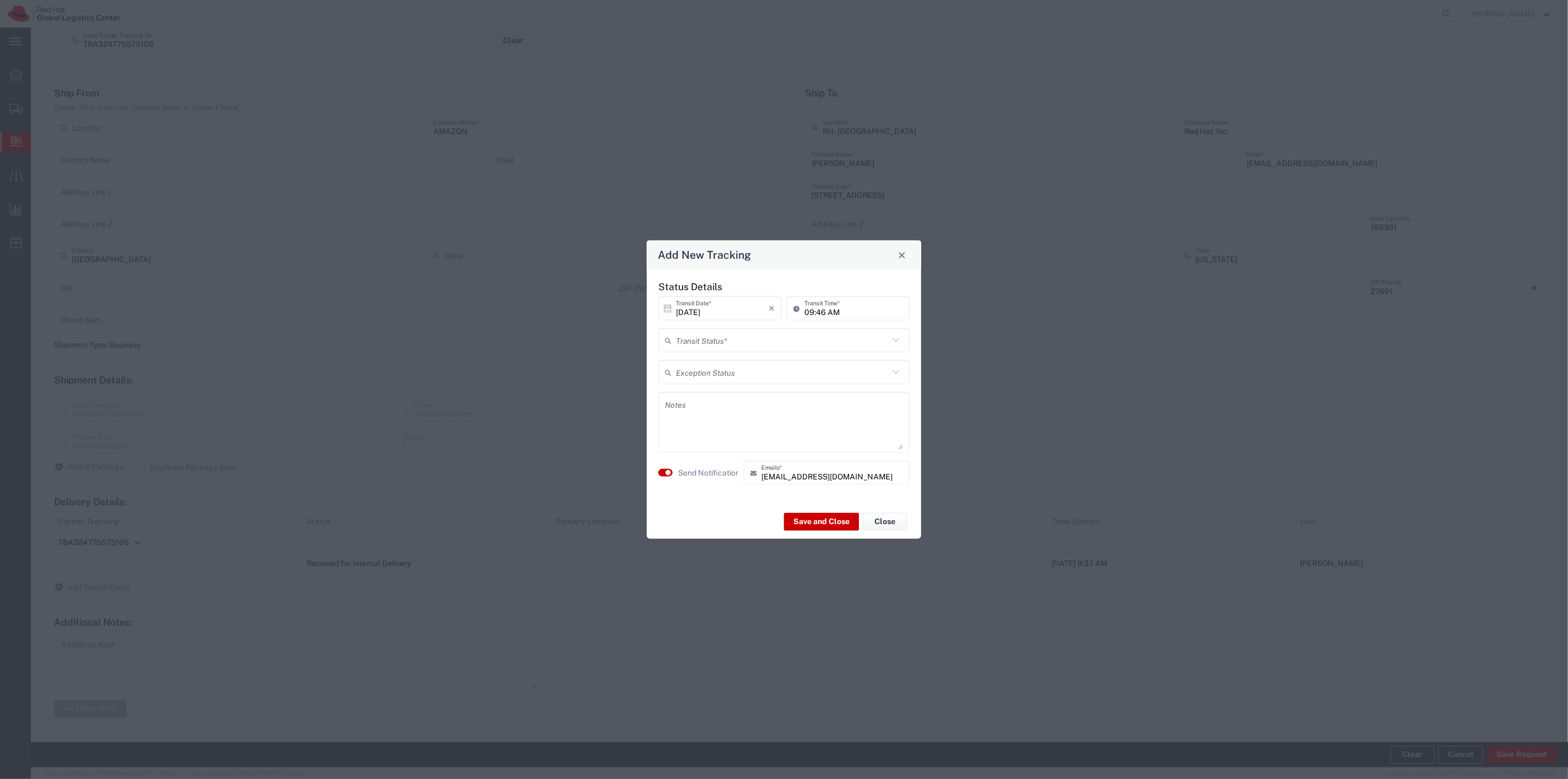
click at [805, 344] on input "text" at bounding box center [782, 340] width 213 height 19
click at [742, 367] on span "Delivery Confirmation" at bounding box center [783, 364] width 249 height 17
type input "Delivery Confirmation"
click at [669, 471] on small "button" at bounding box center [668, 473] width 5 height 5
click at [820, 522] on button "Save and Close" at bounding box center [821, 521] width 75 height 18
